Goal: Task Accomplishment & Management: Use online tool/utility

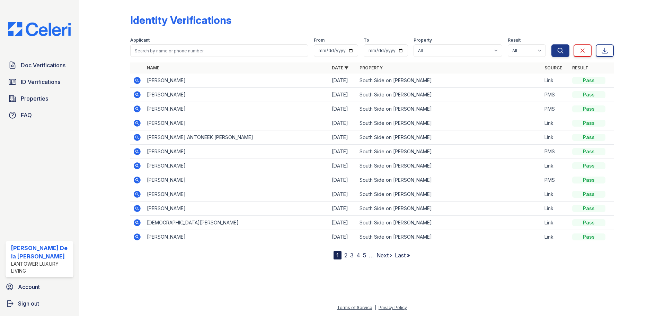
click at [32, 96] on span "Properties" at bounding box center [34, 98] width 27 height 8
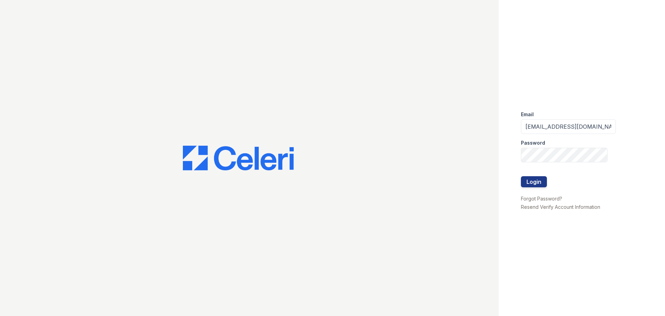
click at [535, 180] on button "Login" at bounding box center [534, 181] width 26 height 11
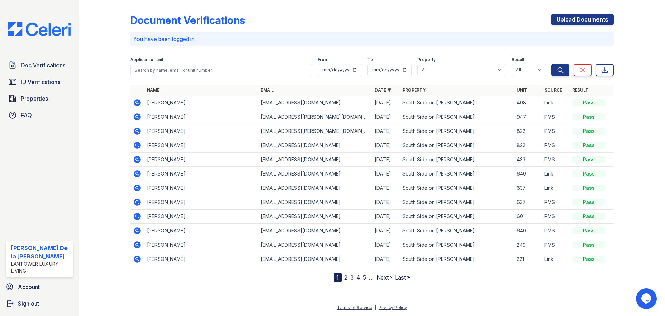
click at [29, 98] on span "Properties" at bounding box center [34, 98] width 27 height 8
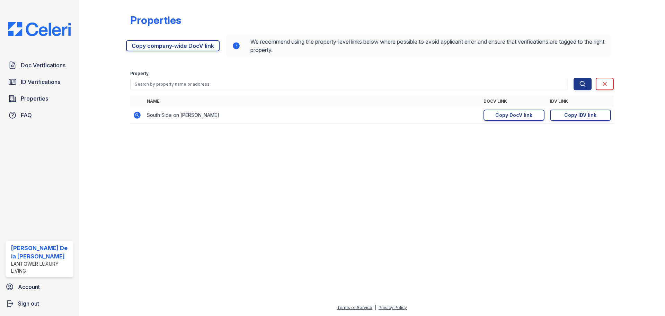
click at [575, 117] on div "Copy IDV link" at bounding box center [580, 115] width 32 height 7
